Goal: Task Accomplishment & Management: Use online tool/utility

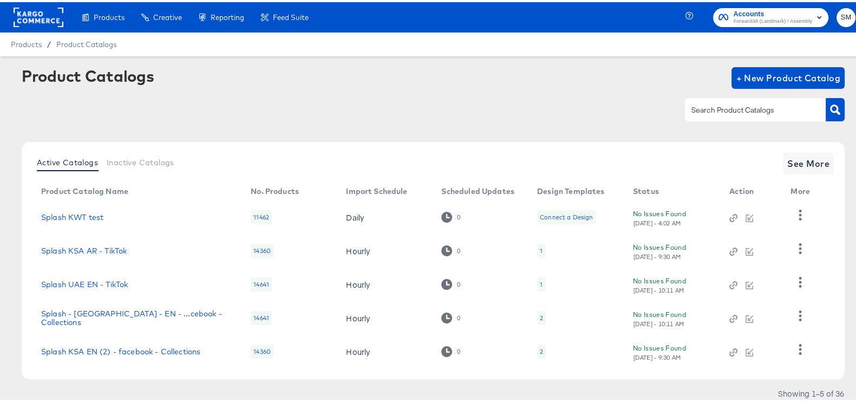
drag, startPoint x: 786, startPoint y: 28, endPoint x: 784, endPoint y: 21, distance: 7.2
click at [785, 28] on div "Accounts Forward3d (Landmark) / Assembly SM" at bounding box center [777, 15] width 177 height 30
click at [784, 21] on span "Forward3d (Landmark) / Assembly" at bounding box center [772, 19] width 78 height 9
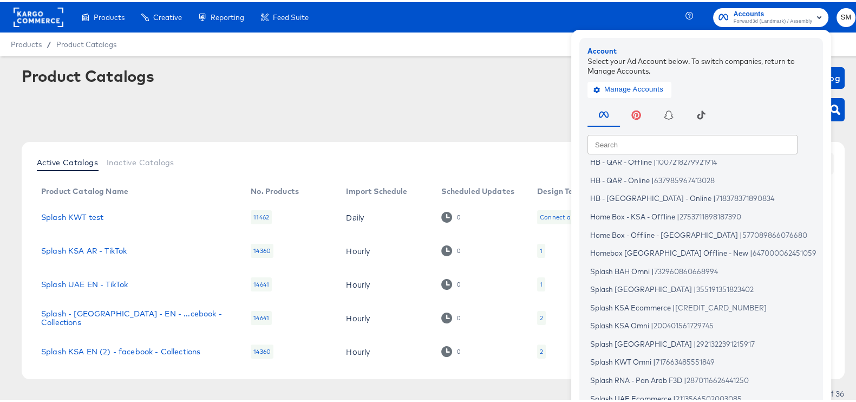
scroll to position [65, 0]
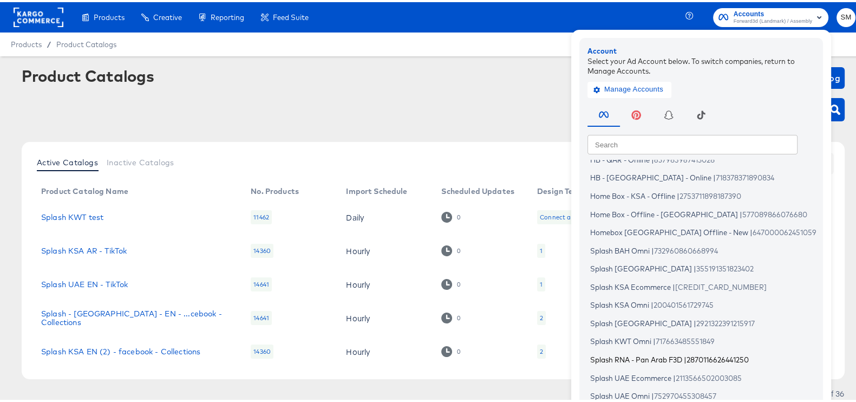
click at [633, 359] on span "Splash RNA - Pan Arab F3D" at bounding box center [636, 357] width 92 height 9
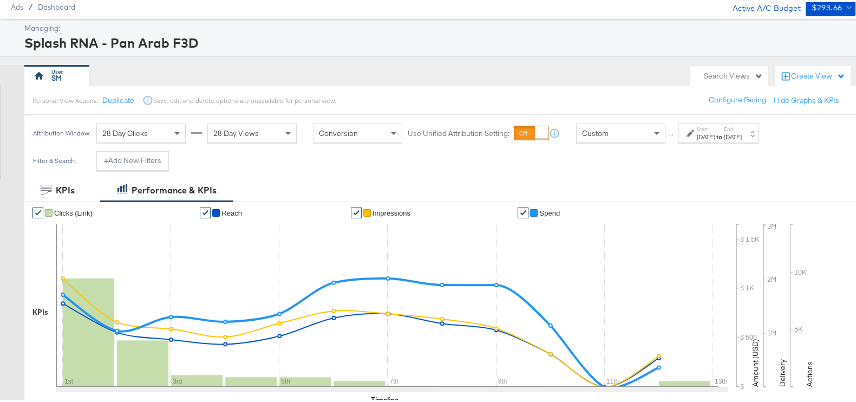
scroll to position [67, 0]
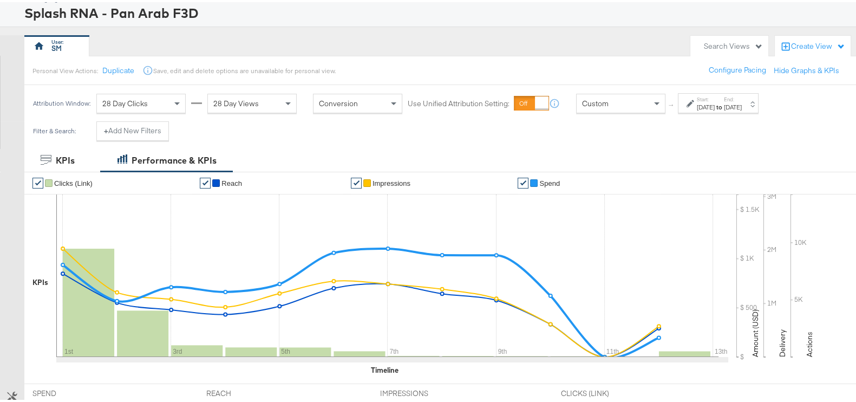
click at [723, 165] on div "KPIs Performance & KPIs" at bounding box center [433, 158] width 866 height 23
click at [719, 110] on div "Attribution Window: 28 Day Clicks 28 Day Views Conversion Use Unified Attributi…" at bounding box center [397, 101] width 747 height 36
click at [714, 104] on div "[DATE]" at bounding box center [706, 105] width 18 height 9
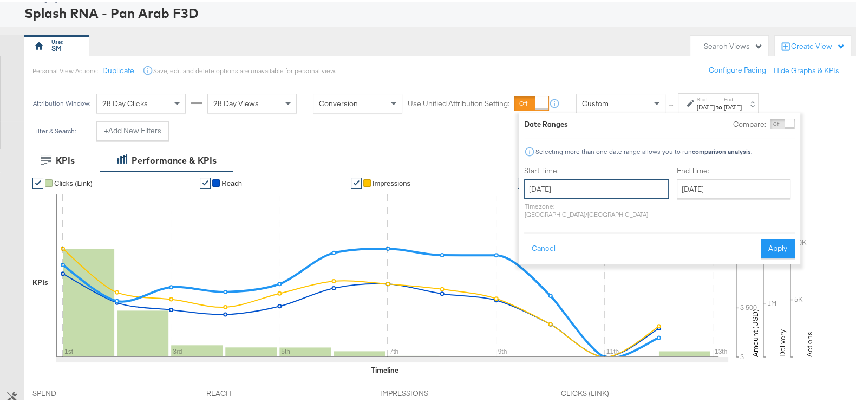
click at [579, 182] on input "[DATE]" at bounding box center [596, 186] width 145 height 19
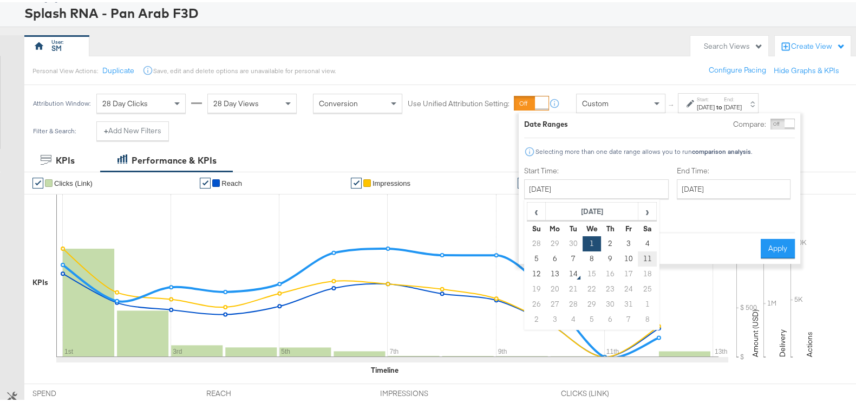
click at [644, 250] on td "11" at bounding box center [647, 256] width 18 height 15
type input "[DATE]"
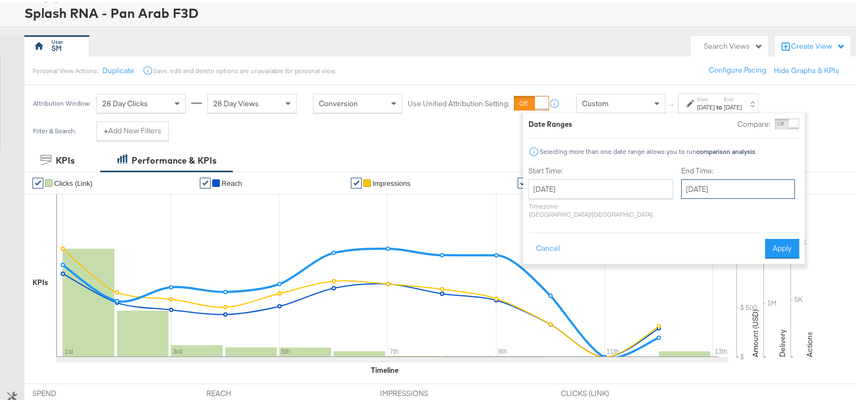
click at [681, 185] on input "[DATE]" at bounding box center [738, 186] width 114 height 19
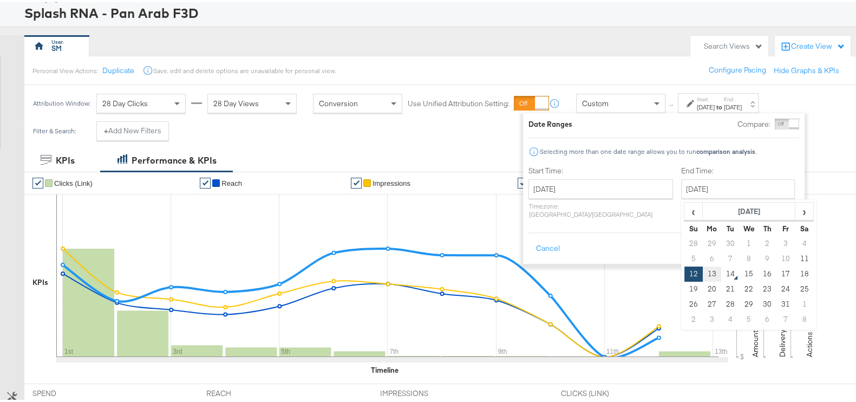
click at [703, 272] on td "13" at bounding box center [712, 271] width 18 height 15
type input "[DATE]"
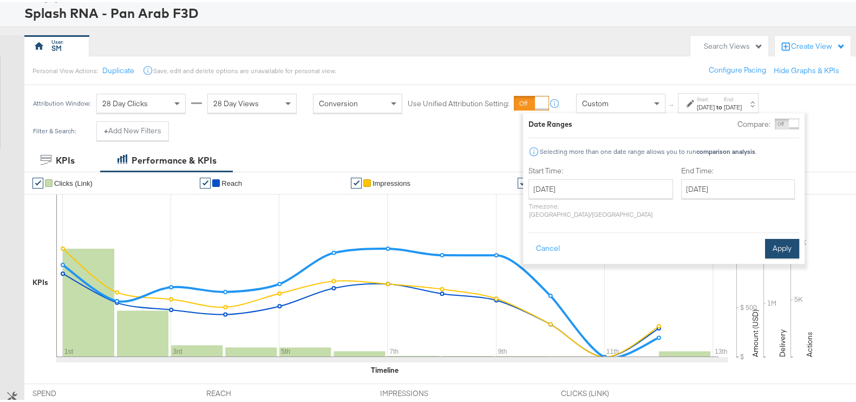
click at [791, 239] on button "Apply" at bounding box center [782, 246] width 34 height 19
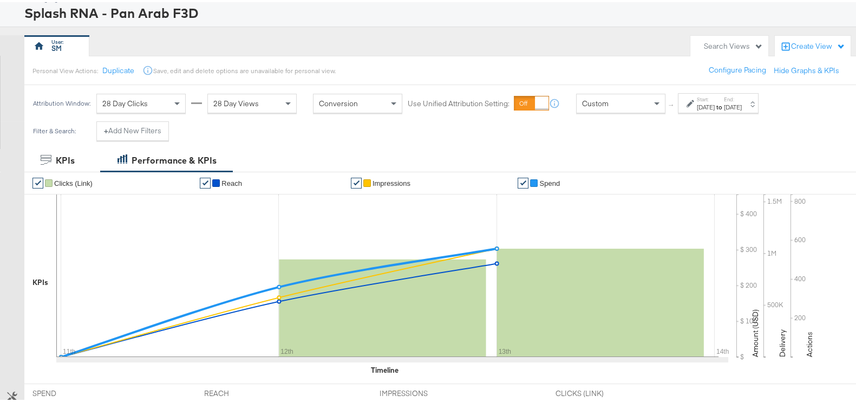
drag, startPoint x: 712, startPoint y: 98, endPoint x: 706, endPoint y: 107, distance: 10.5
click at [712, 98] on label "Start:" at bounding box center [706, 97] width 18 height 7
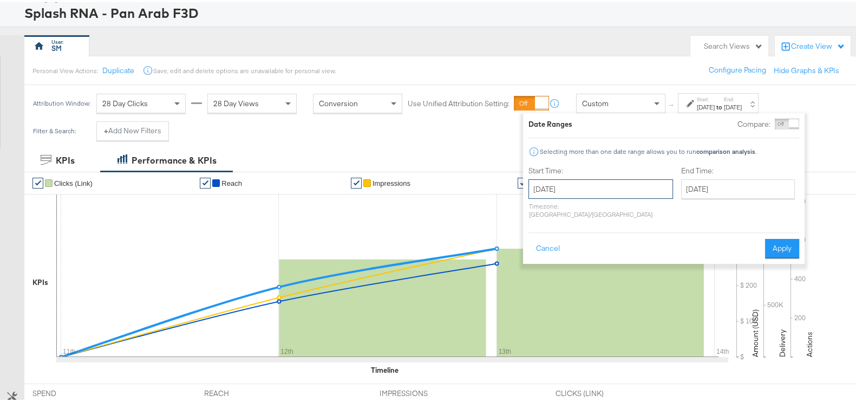
click at [599, 180] on input "[DATE]" at bounding box center [600, 186] width 145 height 19
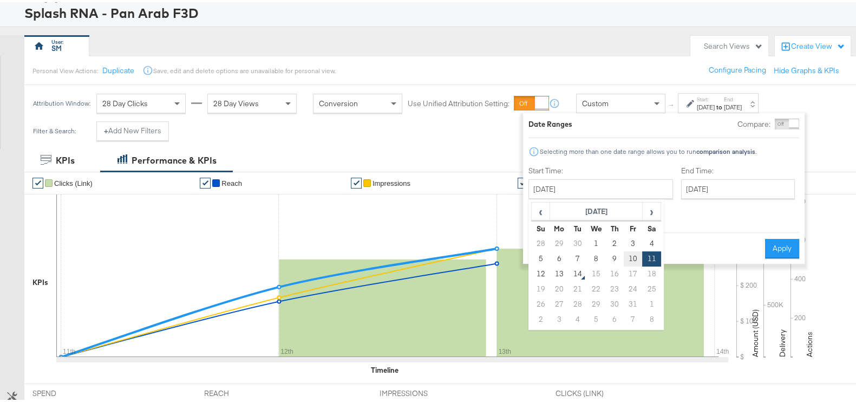
click at [636, 251] on td "10" at bounding box center [633, 256] width 18 height 15
type input "[DATE]"
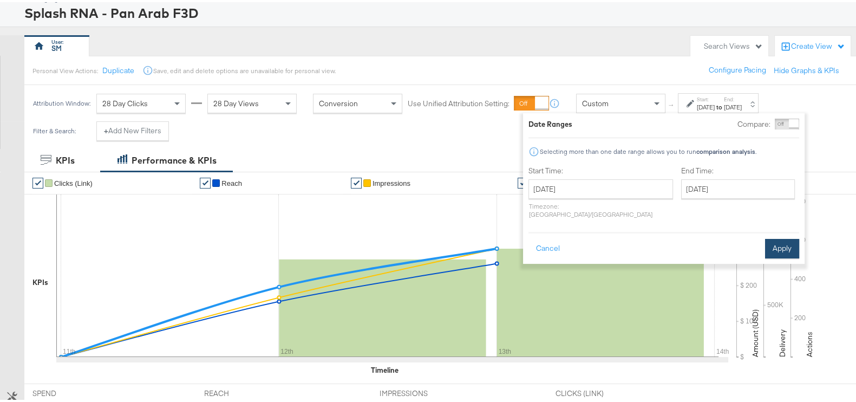
click at [777, 237] on button "Apply" at bounding box center [782, 246] width 34 height 19
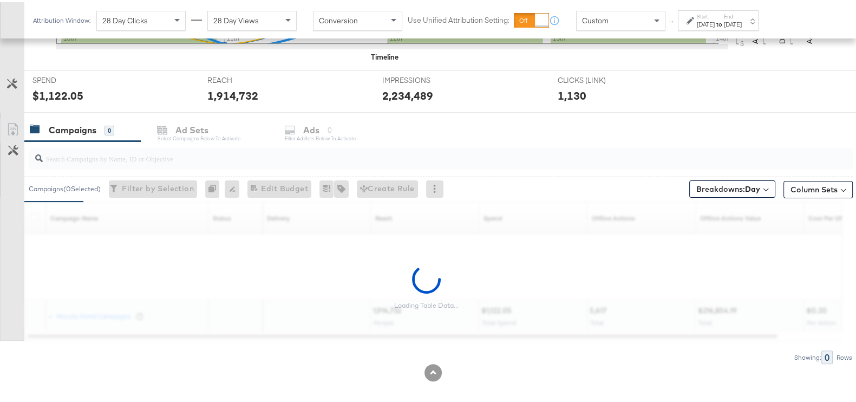
scroll to position [386, 0]
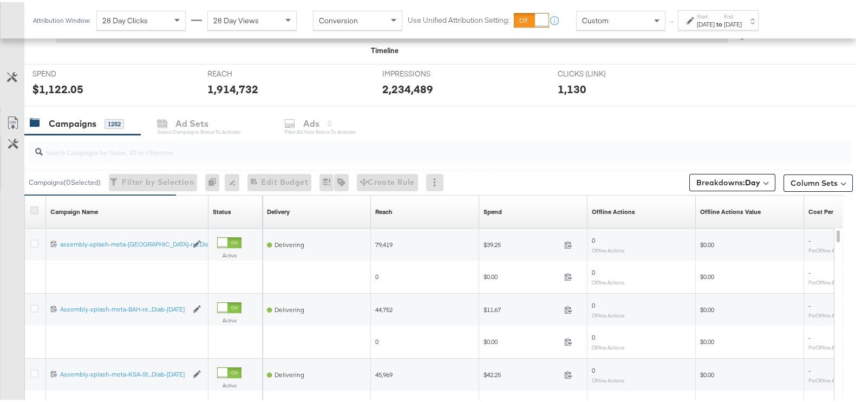
click at [36, 209] on icon at bounding box center [34, 208] width 8 height 8
click at [0, 0] on input "checkbox" at bounding box center [0, 0] width 0 height 0
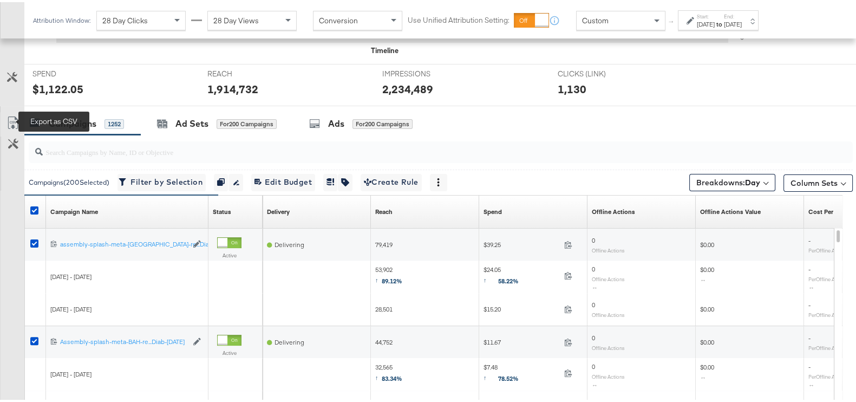
click at [17, 121] on icon at bounding box center [12, 120] width 13 height 13
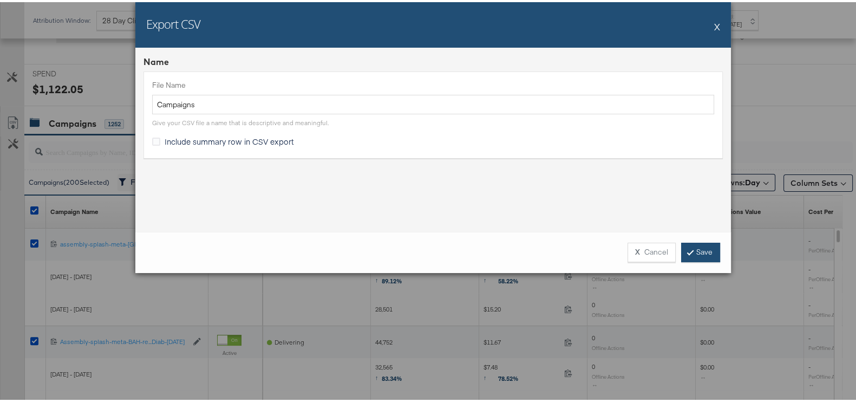
click at [681, 254] on link "Save" at bounding box center [700, 249] width 39 height 19
